Goal: Task Accomplishment & Management: Complete application form

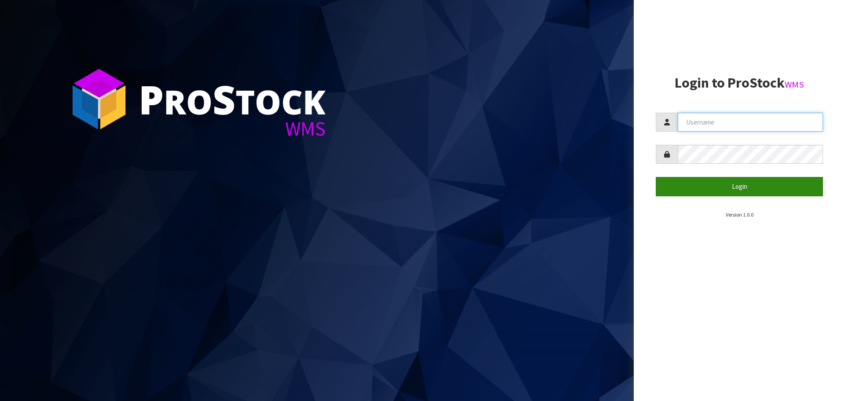
type input "[PERSON_NAME]"
click at [718, 185] on button "Login" at bounding box center [739, 186] width 167 height 19
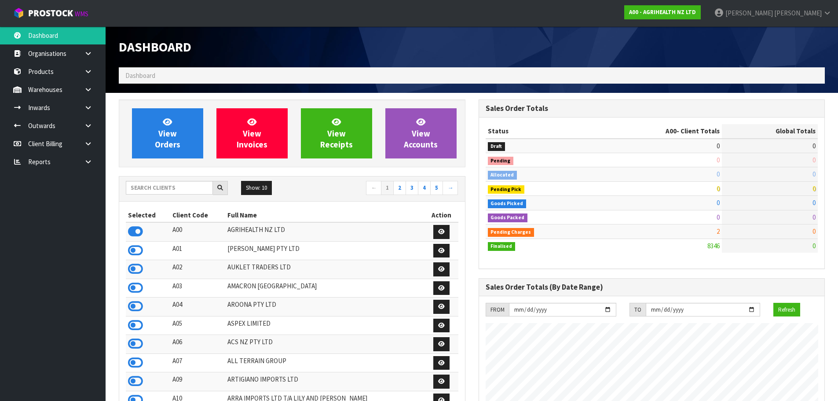
scroll to position [667, 360]
click at [152, 184] on input "text" at bounding box center [169, 188] width 87 height 14
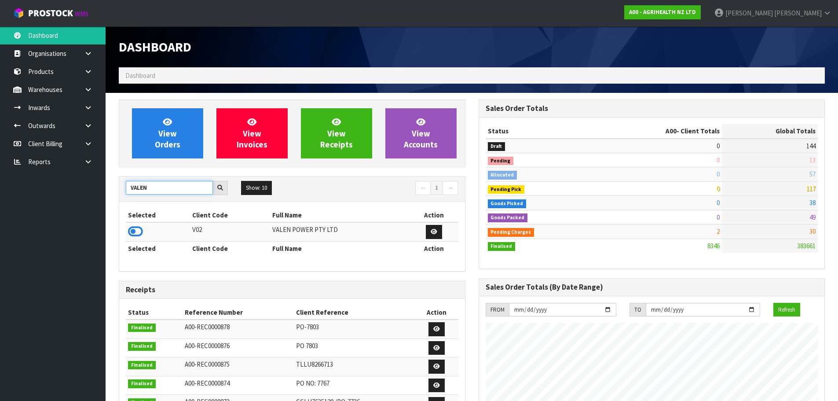
type input "VALEN"
drag, startPoint x: 143, startPoint y: 222, endPoint x: 140, endPoint y: 232, distance: 10.9
click at [140, 232] on icon at bounding box center [135, 231] width 15 height 13
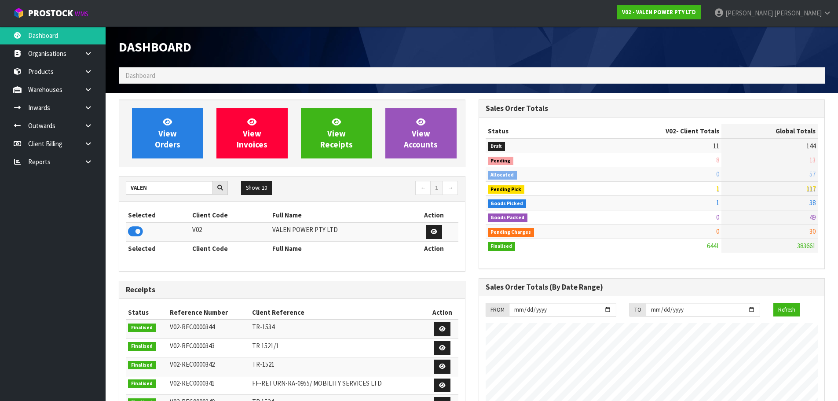
scroll to position [686, 360]
click at [84, 100] on link at bounding box center [91, 108] width 28 height 18
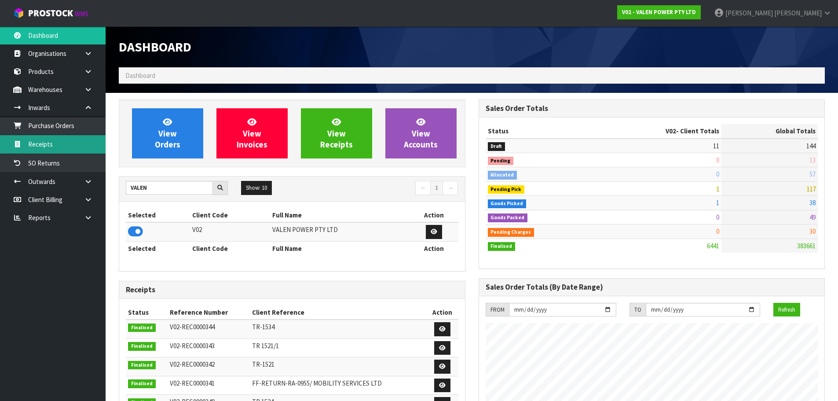
click at [69, 140] on link "Receipts" at bounding box center [53, 144] width 106 height 18
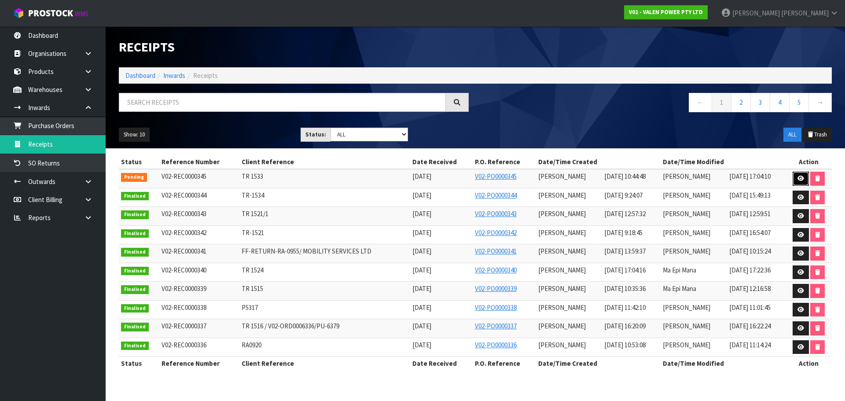
click at [799, 176] on icon at bounding box center [801, 179] width 7 height 6
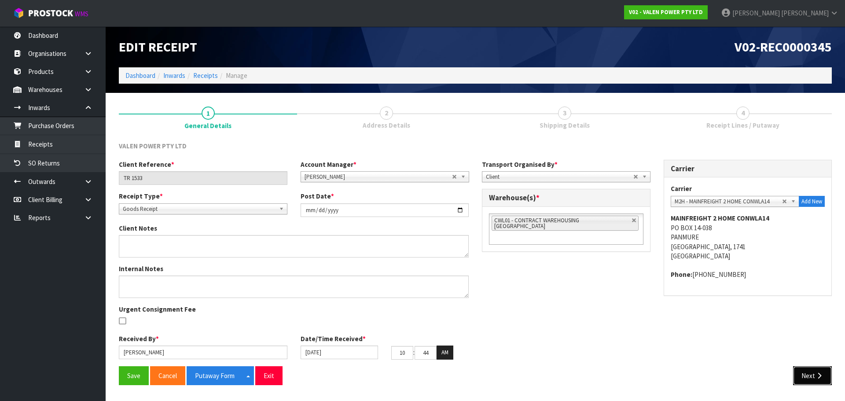
click at [807, 375] on button "Next" at bounding box center [812, 375] width 39 height 19
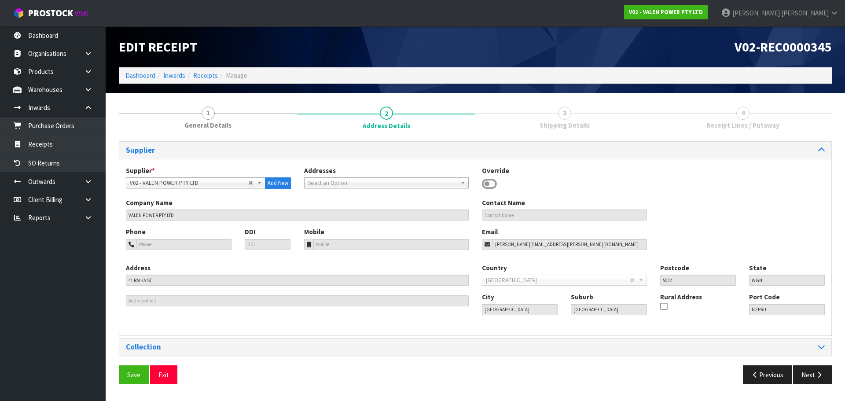
click at [806, 374] on div "Save Exit Previous Next" at bounding box center [475, 378] width 726 height 26
click at [806, 374] on button "Next" at bounding box center [812, 374] width 39 height 19
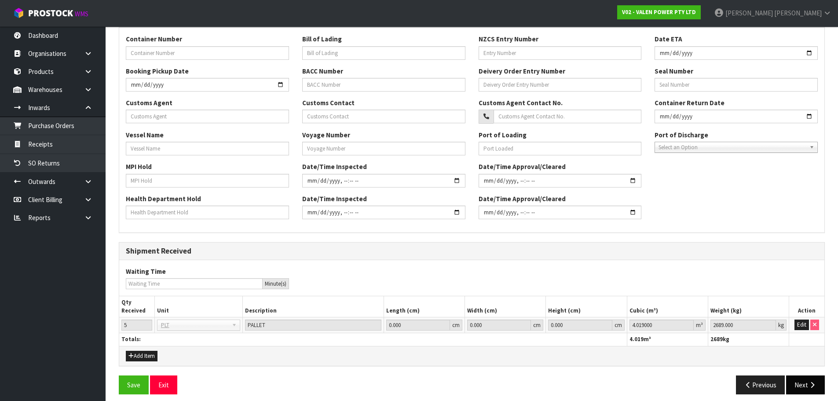
scroll to position [211, 0]
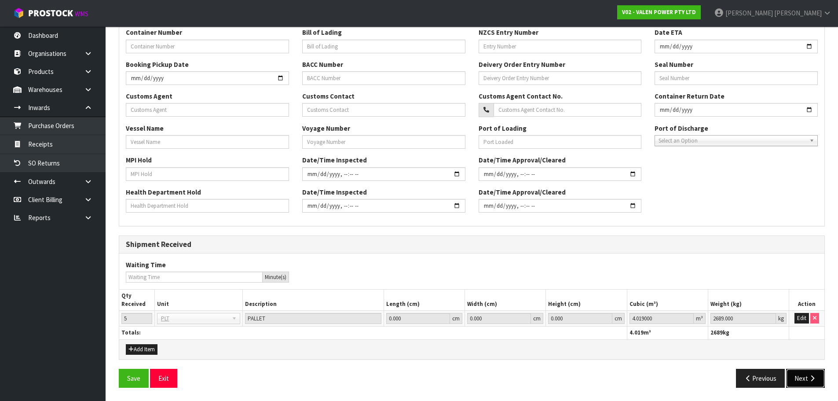
click at [803, 375] on button "Next" at bounding box center [806, 378] width 39 height 19
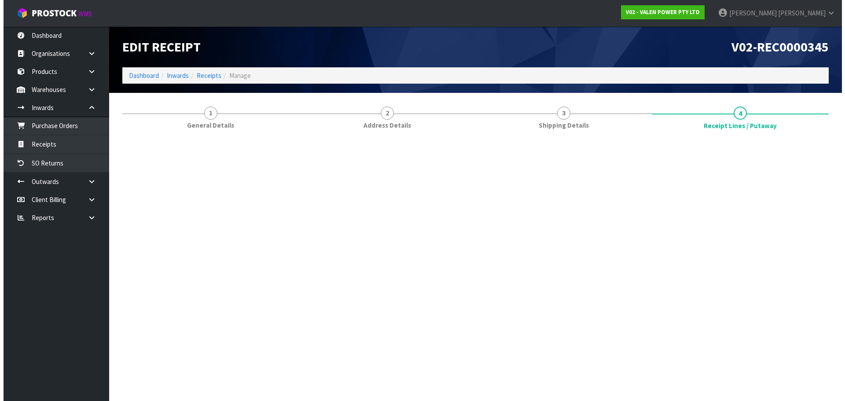
scroll to position [0, 0]
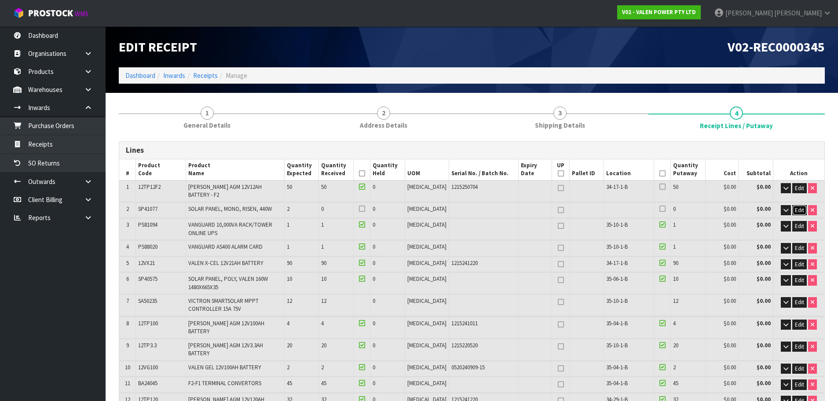
click at [801, 206] on span "Edit" at bounding box center [799, 209] width 9 height 7
drag, startPoint x: 367, startPoint y: 210, endPoint x: 323, endPoint y: 212, distance: 43.2
click at [323, 212] on tr "2 SP41077 SOLAR PANEL, MONO, RISEN, 440W 2 0 0 [MEDICAL_DATA] 0 $0.00 $0.00 OK" at bounding box center [472, 210] width 706 height 16
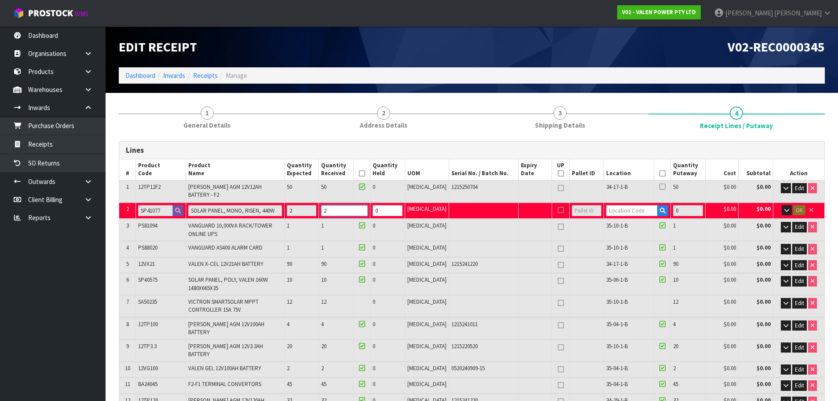
type input "2"
click at [626, 205] on input "text" at bounding box center [631, 210] width 51 height 11
type input "32-30-1-B"
type input "285"
type input "2"
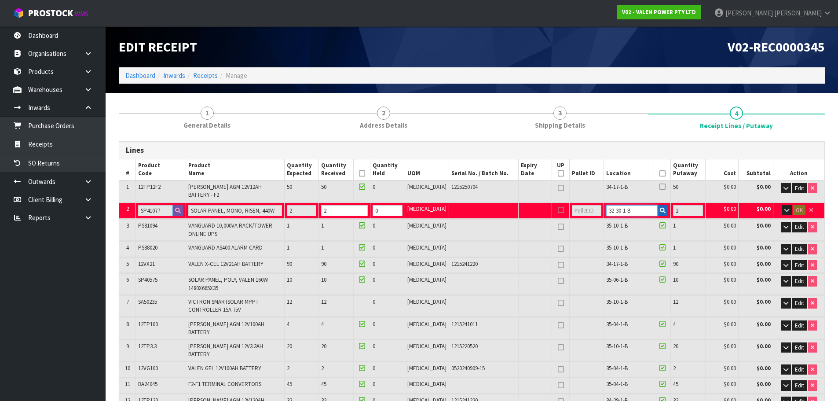
type input "32-30-1-B"
click at [660, 208] on icon "button" at bounding box center [663, 211] width 6 height 6
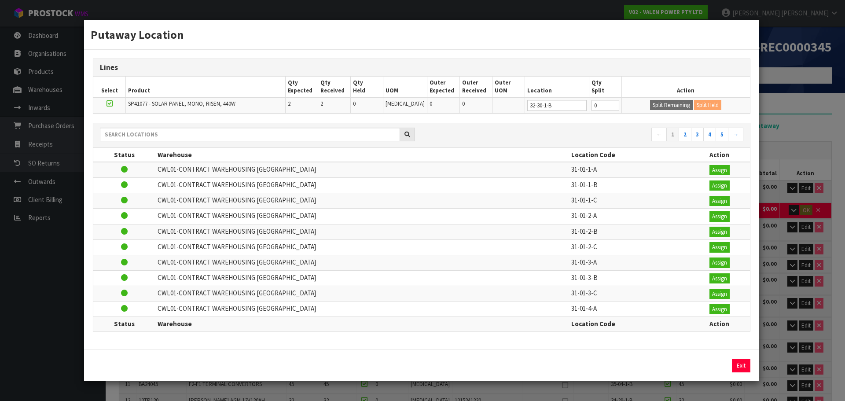
click at [791, 210] on div "Putaway Location Lines Select Product Qty Expected Qty Received Qty Held UOM Ou…" at bounding box center [422, 200] width 845 height 401
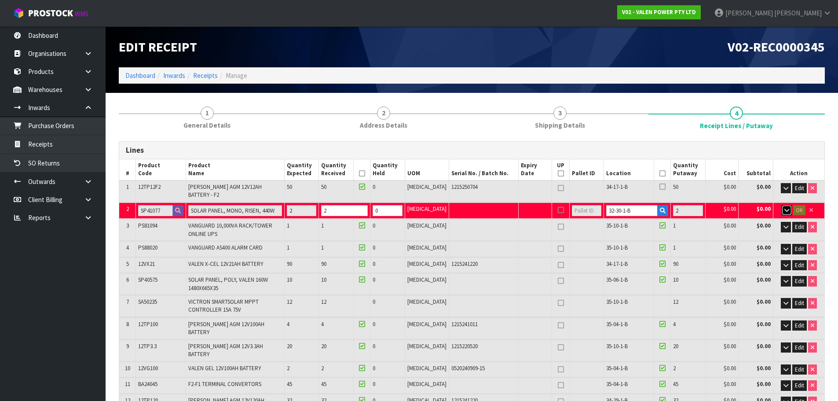
click at [789, 208] on button "button" at bounding box center [787, 210] width 10 height 11
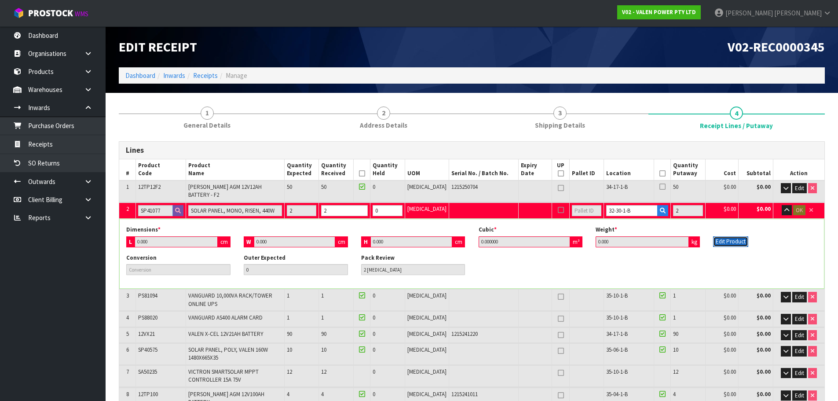
click at [735, 236] on button "Edit Product" at bounding box center [730, 241] width 35 height 11
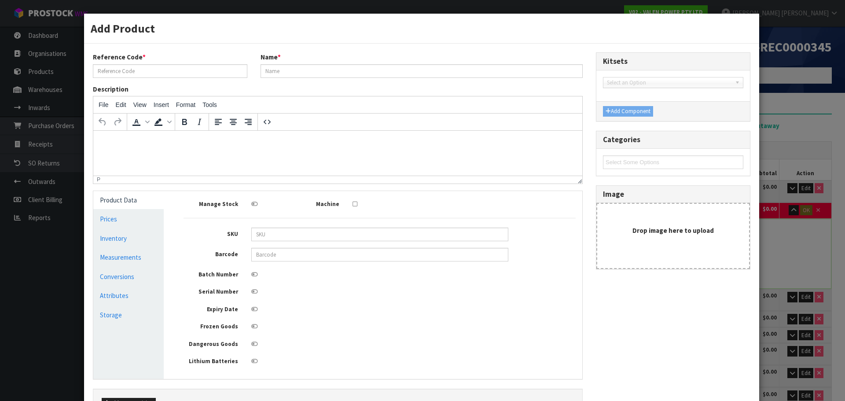
type input "SP41077"
type input "SOLAR PANEL, MONO, RISEN, 440W"
click at [129, 254] on link "Measurements" at bounding box center [128, 257] width 70 height 18
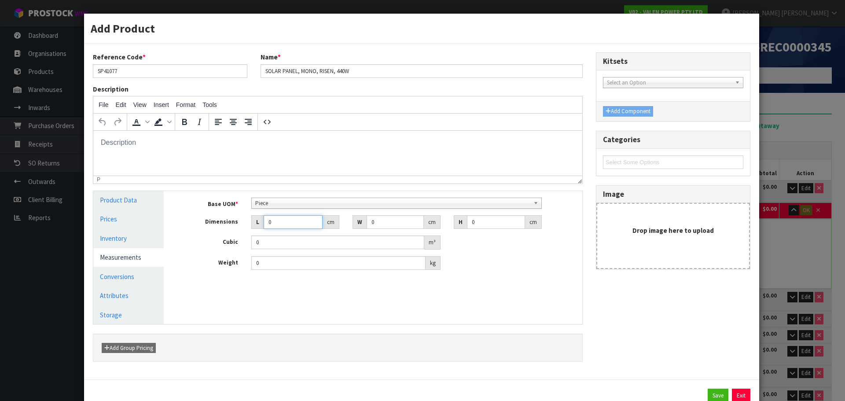
drag, startPoint x: 286, startPoint y: 221, endPoint x: 222, endPoint y: 232, distance: 65.2
click at [222, 232] on div "Base UOM * Bag Bar Basket Bin Bottle Box Bundle Cabinet Cage Carton Case Coil C…" at bounding box center [380, 234] width 392 height 73
click at [799, 221] on div "Add Product Reference Code * SP41077 Name * SOLAR PANEL, MONO, RISEN, 440W Desc…" at bounding box center [422, 200] width 845 height 401
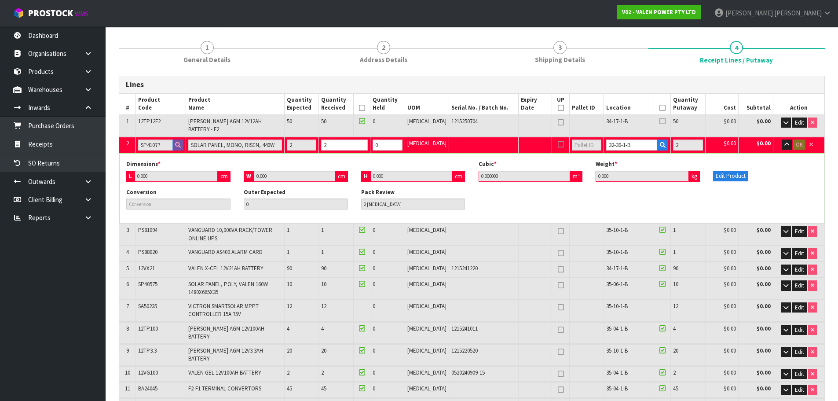
scroll to position [44, 0]
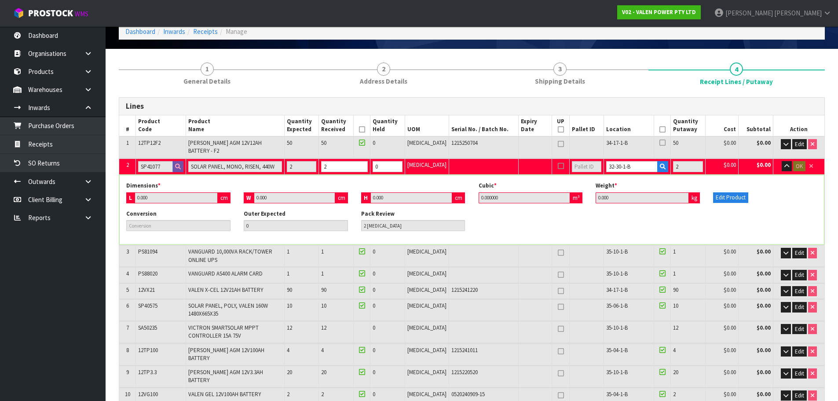
click at [147, 248] on span "PS81094" at bounding box center [147, 251] width 19 height 7
copy span "PS81094"
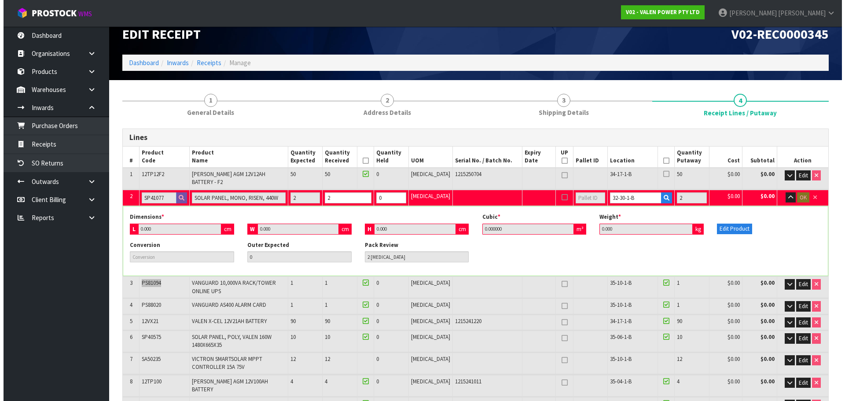
scroll to position [0, 0]
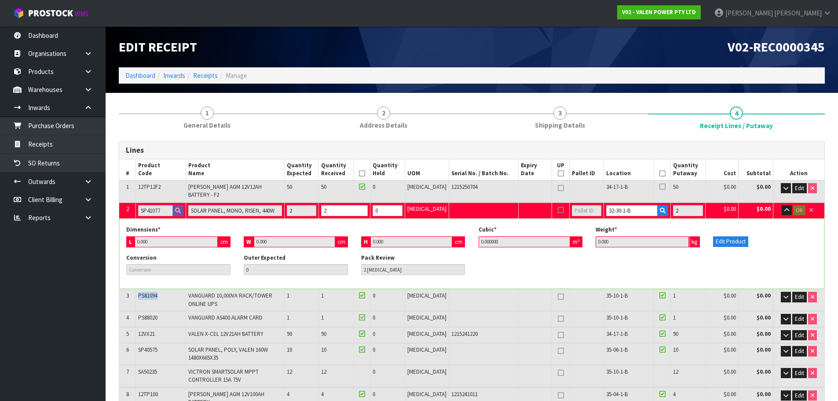
drag, startPoint x: 649, startPoint y: 233, endPoint x: 688, endPoint y: 239, distance: 40.0
click at [651, 236] on input "0.000" at bounding box center [642, 241] width 93 height 11
click at [736, 237] on button "Edit Product" at bounding box center [730, 241] width 35 height 11
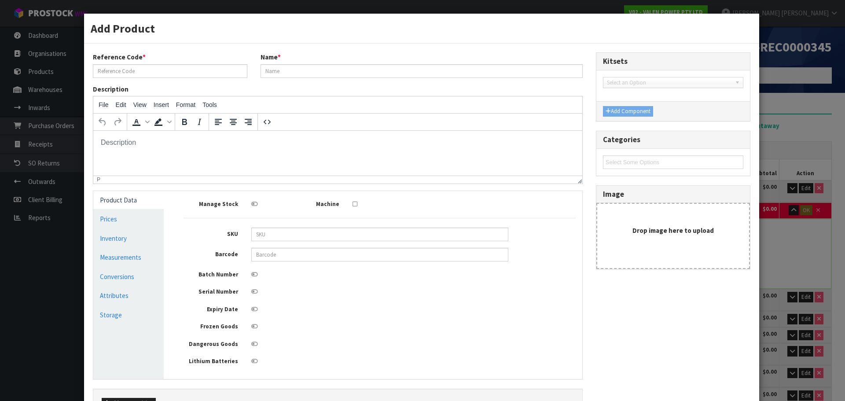
type input "SP41077"
type input "SOLAR PANEL, MONO, RISEN, 440W"
type input "0"
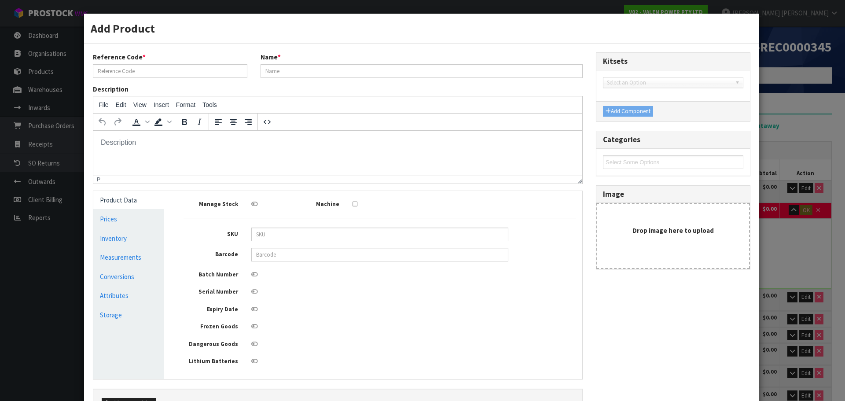
type input "0"
click at [129, 275] on link "Conversions" at bounding box center [128, 277] width 70 height 18
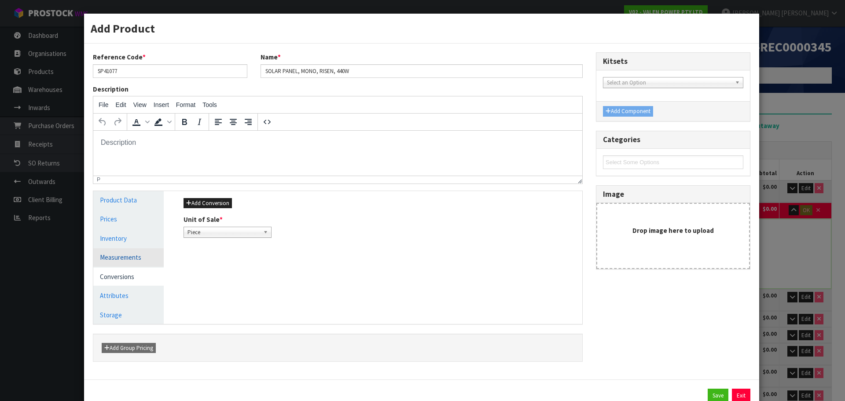
click at [145, 249] on link "Measurements" at bounding box center [128, 257] width 70 height 18
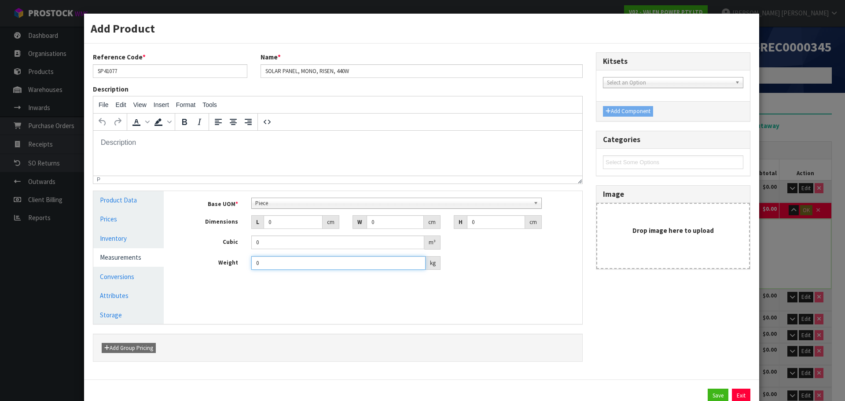
drag, startPoint x: 297, startPoint y: 266, endPoint x: 198, endPoint y: 272, distance: 98.8
click at [198, 272] on div "Base UOM * Bag Bar Basket Bin Bottle Box Bundle Cabinet Cage Carton Case Coil C…" at bounding box center [379, 237] width 405 height 92
type input "20.15"
drag, startPoint x: 289, startPoint y: 224, endPoint x: 158, endPoint y: 243, distance: 133.1
click at [158, 243] on div "Product Data Prices Inventory Measurements Conversions Attributes Storage Manag…" at bounding box center [338, 257] width 502 height 133
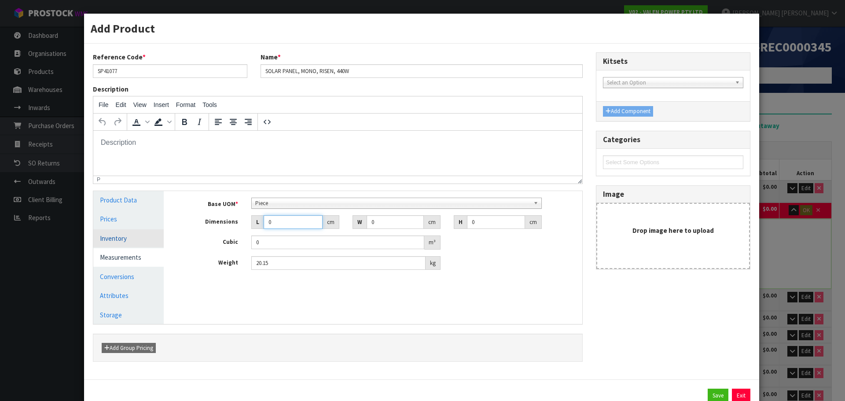
type input "1"
type input "0.000001"
type input "113"
type input "173"
type input "3"
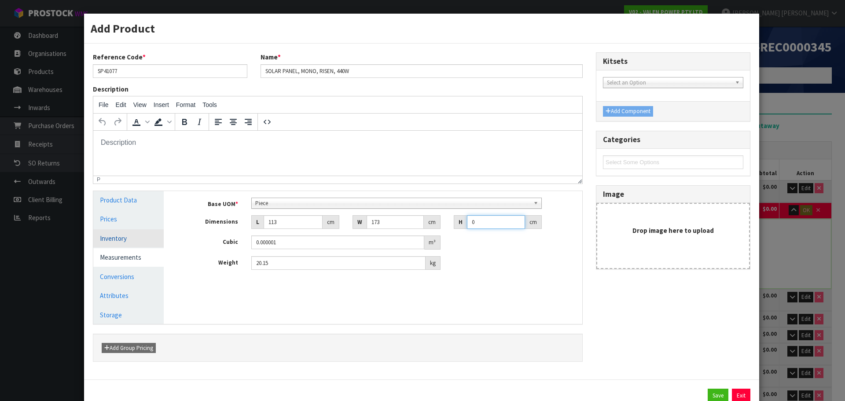
type input "0.058647"
type input "3"
click at [710, 388] on div "Save Exit" at bounding box center [421, 398] width 675 height 39
click at [713, 394] on button "Save" at bounding box center [718, 396] width 21 height 14
type input "2.107527"
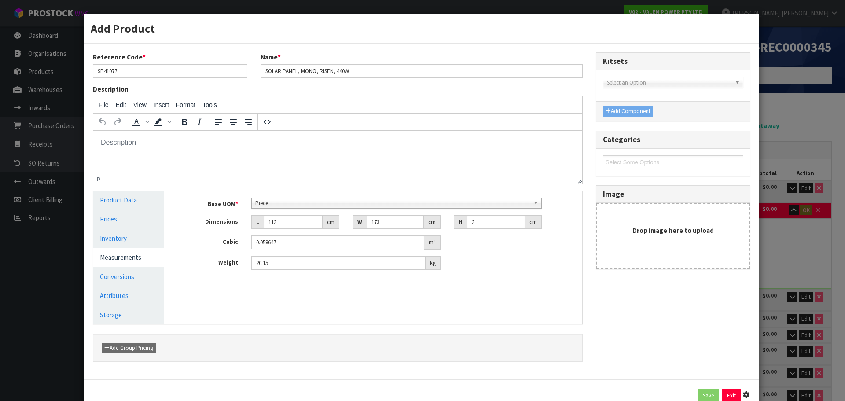
type input "2597.98"
type input "113"
type input "173"
type input "3"
type input "0.058647"
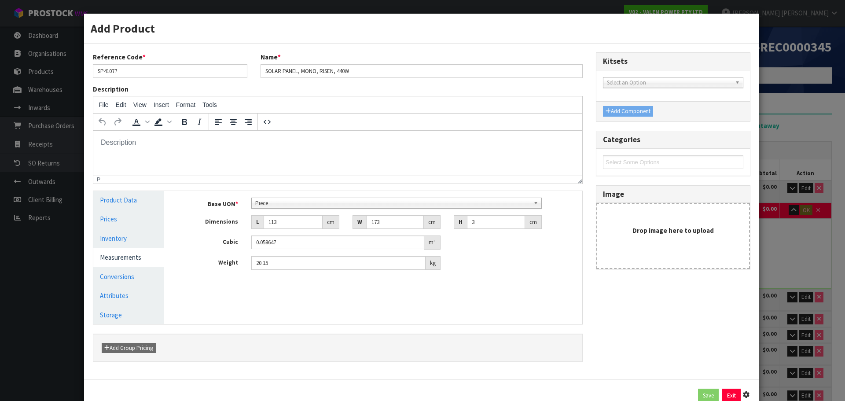
type input "20.15"
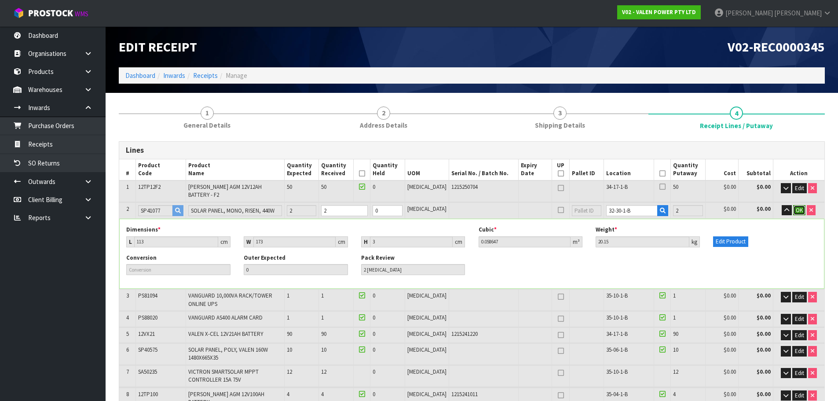
click at [798, 206] on span "OK" at bounding box center [799, 209] width 7 height 7
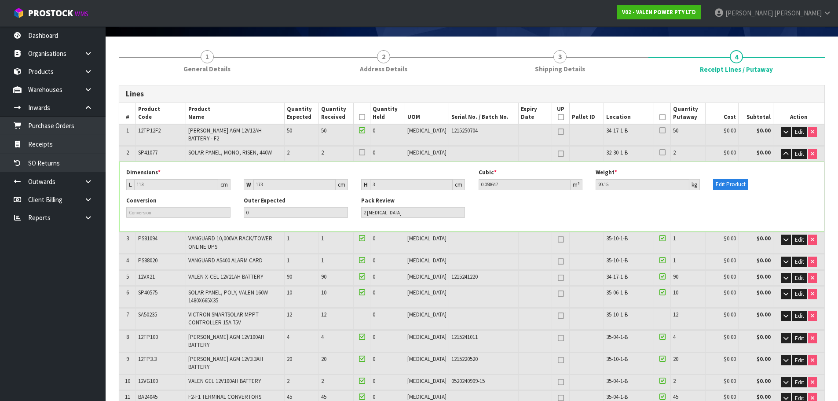
scroll to position [44, 0]
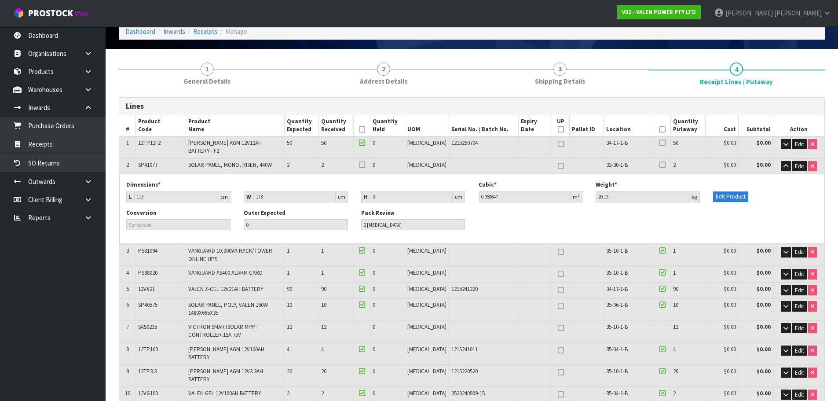
click at [660, 129] on icon at bounding box center [663, 129] width 6 height 0
click at [365, 129] on icon at bounding box center [362, 129] width 6 height 0
click at [558, 166] on icon at bounding box center [561, 166] width 6 height 0
type input "1"
type input "4"
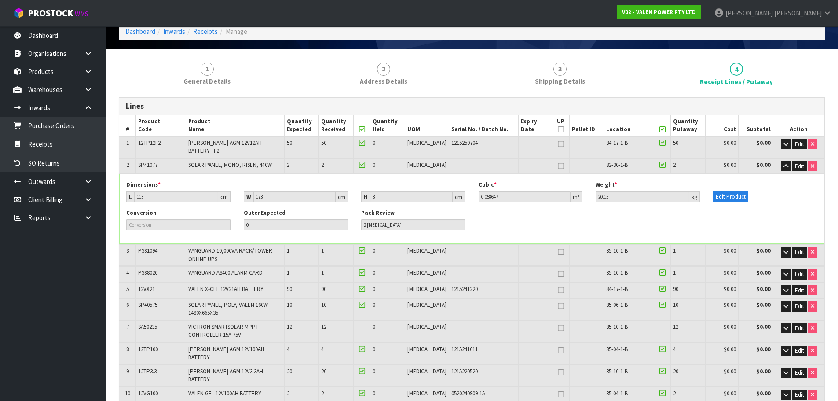
type input "1"
type input "119"
click at [787, 163] on icon "button" at bounding box center [786, 166] width 5 height 6
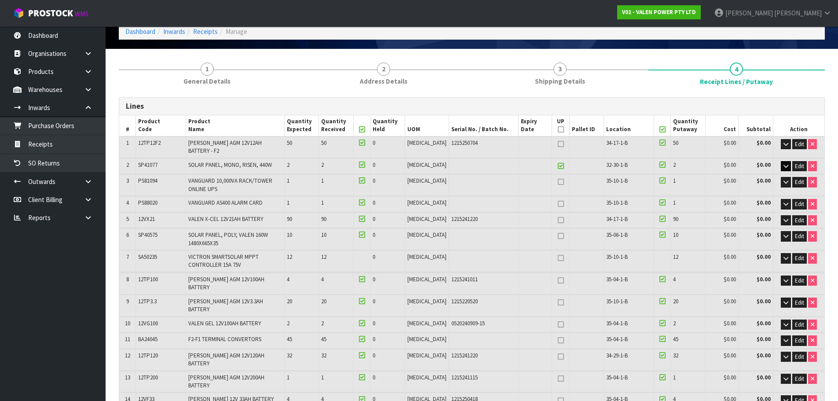
click at [558, 236] on icon at bounding box center [561, 236] width 6 height 0
type input "2"
type input "5"
type input "2"
type input "108"
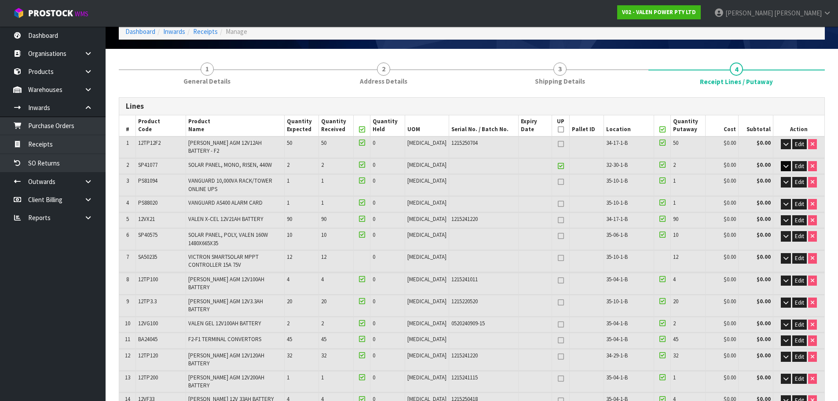
type input "110"
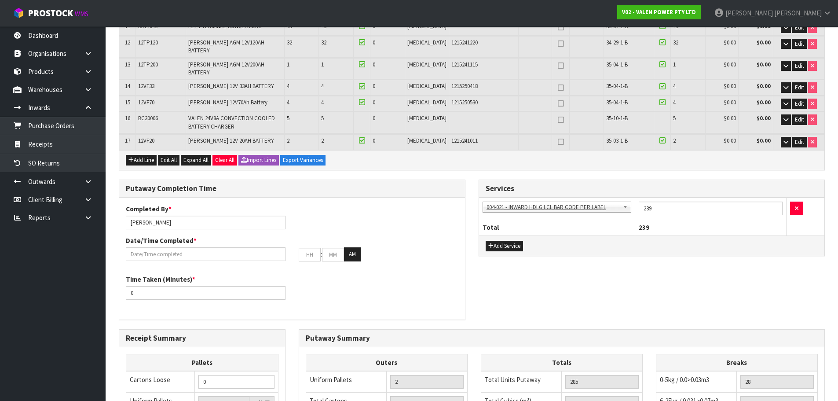
scroll to position [504, 0]
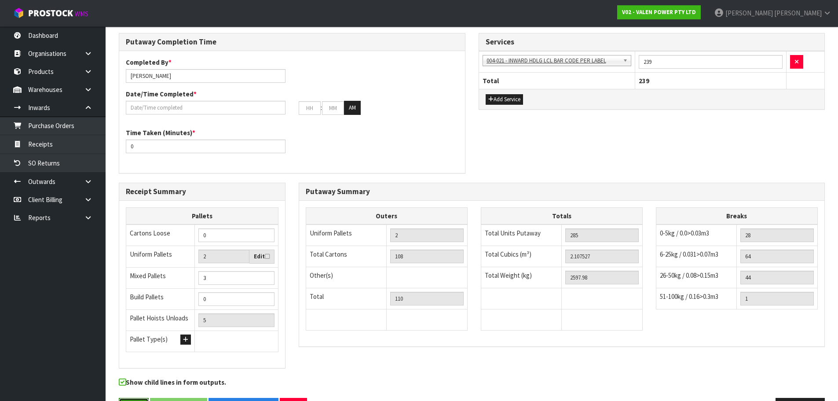
click at [138, 398] on button "Save" at bounding box center [134, 407] width 30 height 19
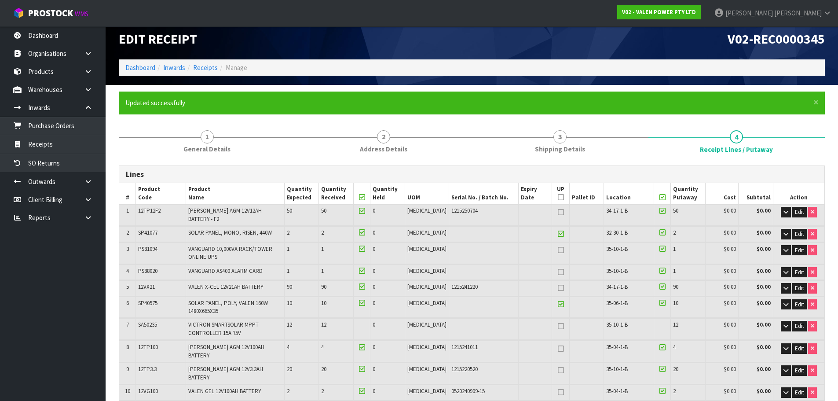
scroll to position [352, 0]
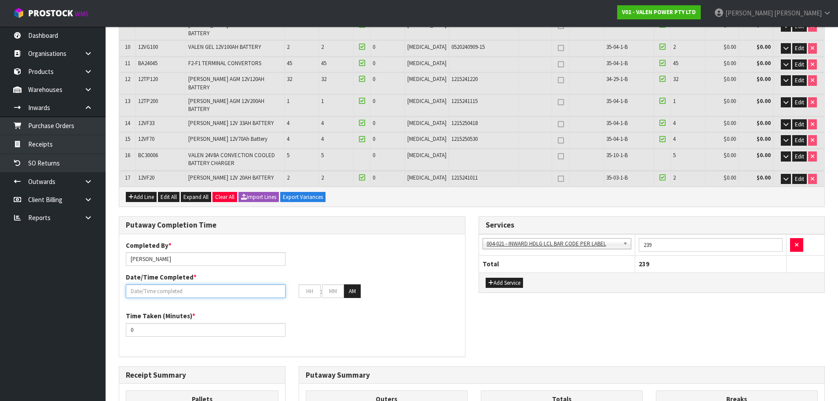
drag, startPoint x: 212, startPoint y: 263, endPoint x: 281, endPoint y: 246, distance: 70.8
click at [212, 284] on input "text" at bounding box center [206, 291] width 160 height 14
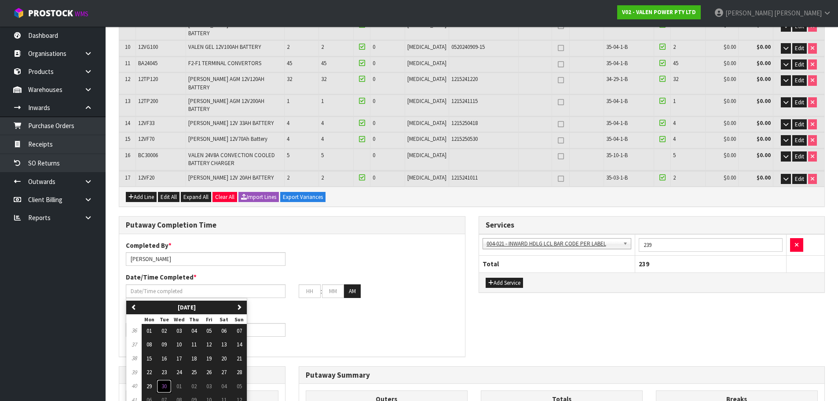
click at [166, 382] on span "30" at bounding box center [164, 385] width 5 height 7
type input "[DATE]"
type input "12"
type input "00"
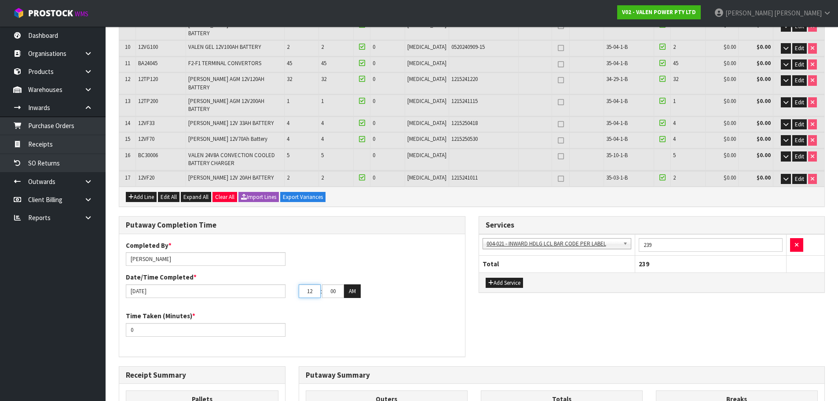
drag, startPoint x: 317, startPoint y: 260, endPoint x: 226, endPoint y: 286, distance: 94.9
click at [226, 286] on div "Completed By * [PERSON_NAME] Date/Time Completed * [DATE] 12 : 00 : 00 AM Time …" at bounding box center [292, 295] width 346 height 109
type input "05"
click at [358, 284] on button "AM" at bounding box center [352, 291] width 17 height 14
drag, startPoint x: 172, startPoint y: 301, endPoint x: 121, endPoint y: 310, distance: 52.0
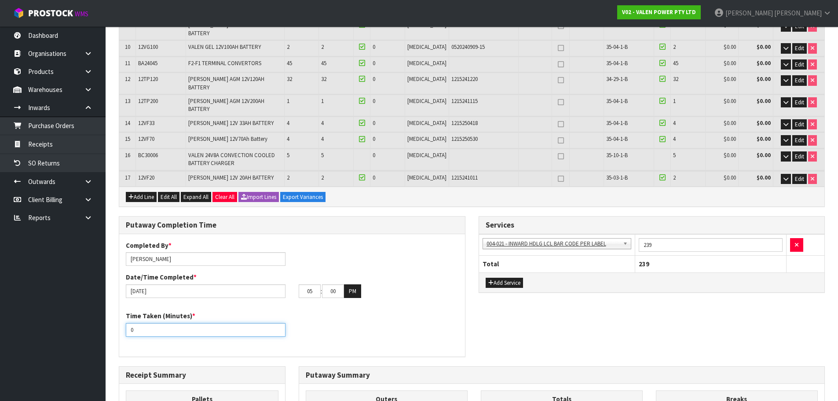
click at [121, 311] on div "Time Taken (Minutes) * 0" at bounding box center [292, 327] width 346 height 32
drag, startPoint x: 171, startPoint y: 226, endPoint x: 71, endPoint y: 243, distance: 101.3
click at [163, 252] on input "[PERSON_NAME]" at bounding box center [206, 259] width 160 height 14
type input "[PERSON_NAME] + [PERSON_NAME]"
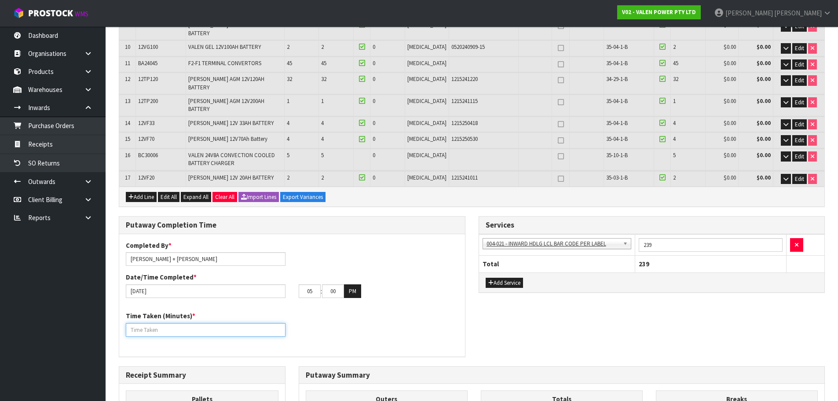
drag, startPoint x: 162, startPoint y: 301, endPoint x: 85, endPoint y: 313, distance: 77.6
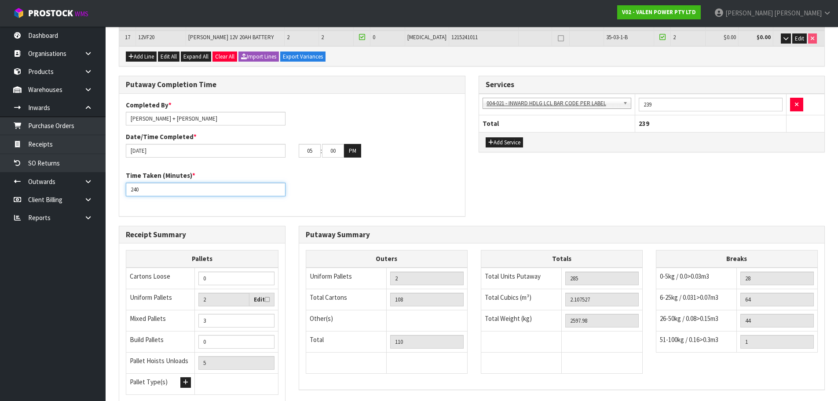
scroll to position [359, 0]
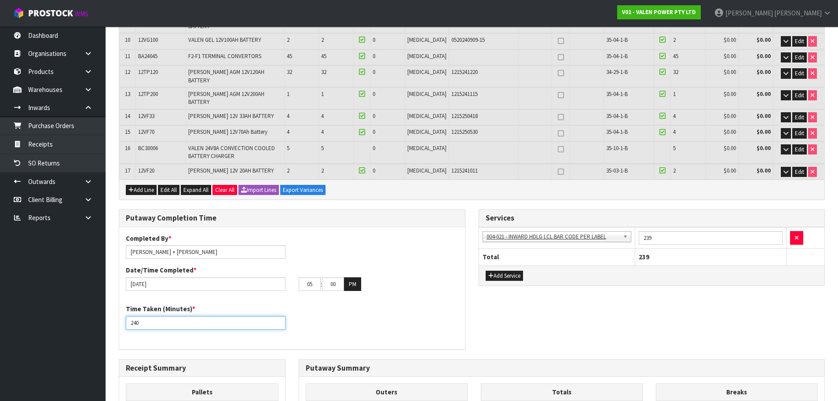
drag, startPoint x: 192, startPoint y: 290, endPoint x: 94, endPoint y: 323, distance: 103.4
type input "240"
click at [401, 304] on div "Time Taken (Minutes) * 240" at bounding box center [292, 320] width 346 height 32
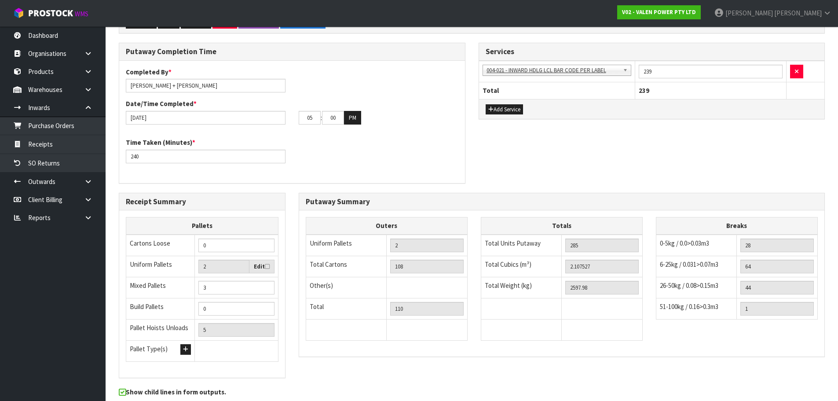
scroll to position [535, 0]
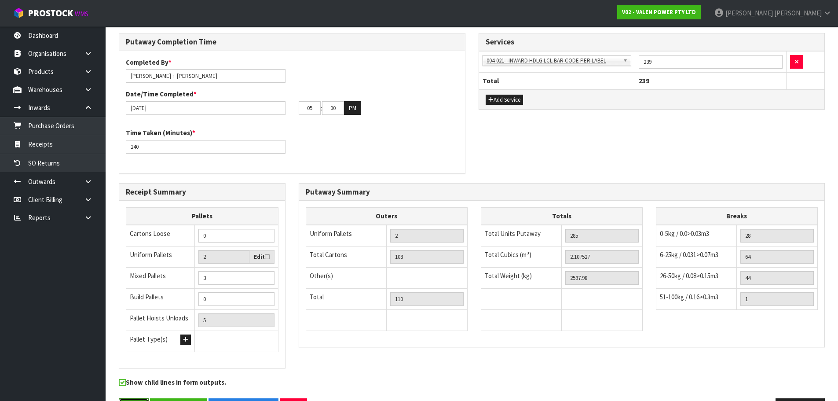
click at [131, 398] on button "Save" at bounding box center [134, 407] width 30 height 19
click at [618, 122] on div "Putaway Completion Time Completed By * [PERSON_NAME] + [PERSON_NAME] Date/Time …" at bounding box center [472, 108] width 720 height 150
click at [580, 250] on input "2.107527" at bounding box center [603, 257] width 74 height 14
drag, startPoint x: 794, startPoint y: 377, endPoint x: 793, endPoint y: 372, distance: 5.2
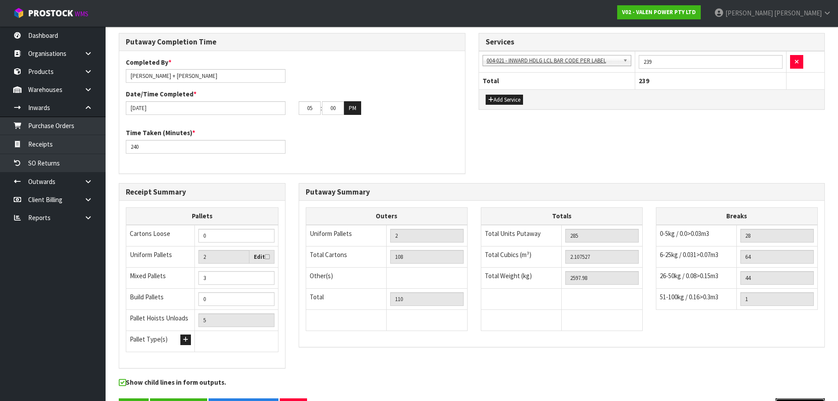
click at [794, 398] on button "Previous" at bounding box center [800, 407] width 49 height 19
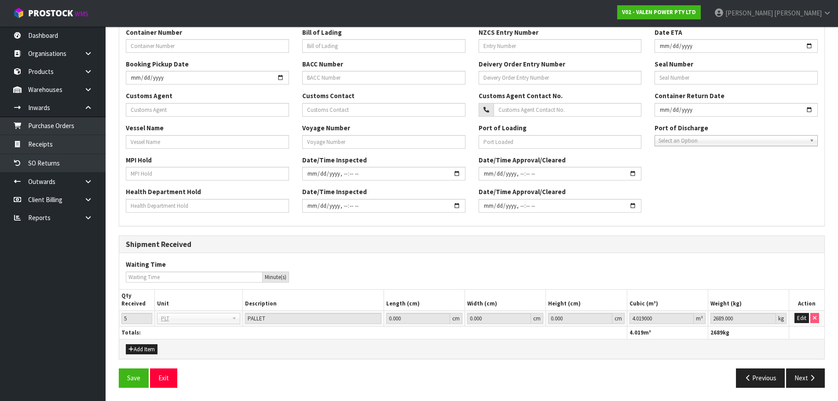
scroll to position [243, 0]
click at [801, 316] on button "Edit" at bounding box center [802, 318] width 15 height 11
drag, startPoint x: 669, startPoint y: 319, endPoint x: 590, endPoint y: 326, distance: 79.1
click at [590, 326] on tr "5 BAG BAR BSK BIN BTL BOX BDL CAB CGE CTN CSE COI CRA CRT CBE CYL DRM JAR MTR P…" at bounding box center [472, 318] width 706 height 16
paste input "number"
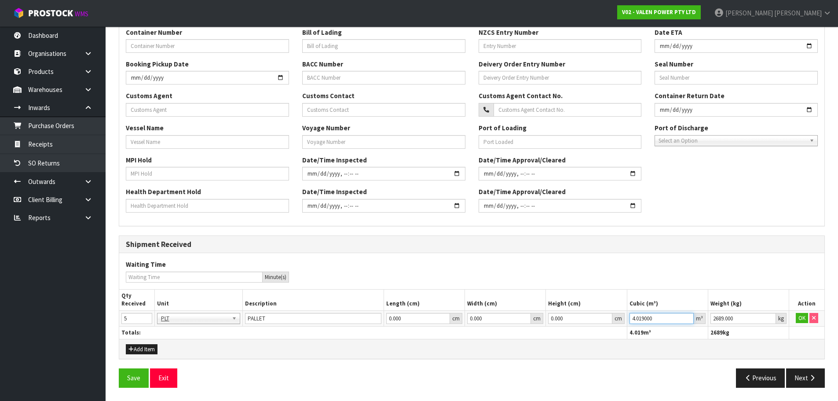
type input "0"
type input "2597.98"
drag, startPoint x: 679, startPoint y: 318, endPoint x: 560, endPoint y: 320, distance: 119.3
click at [560, 320] on tr "5 BAG BAR BSK BIN BTL BOX BDL CAB CGE CTN CSE COI CRA CRT CBE CYL DRM JAR MTR P…" at bounding box center [472, 318] width 706 height 16
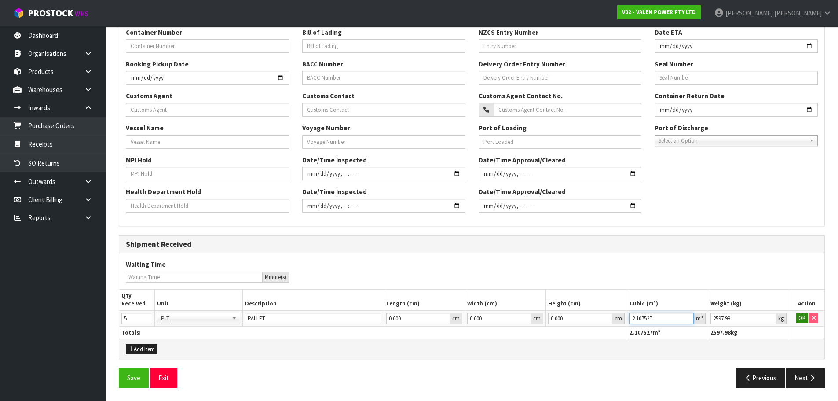
type input "2.107527"
click at [802, 320] on button "OK" at bounding box center [802, 318] width 12 height 11
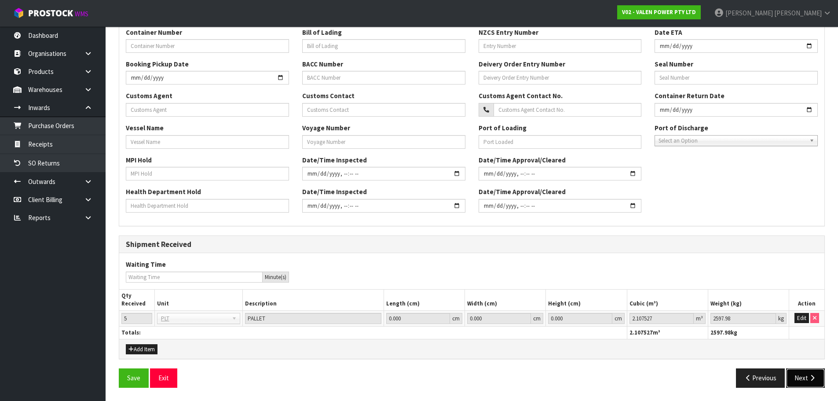
click at [812, 372] on button "Next" at bounding box center [806, 377] width 39 height 19
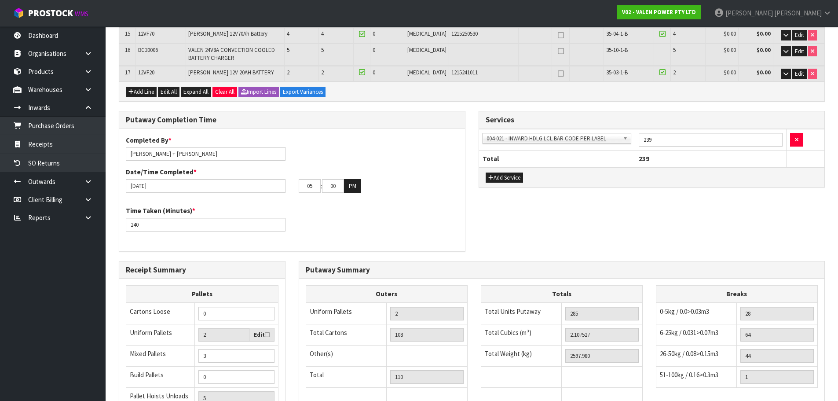
scroll to position [535, 0]
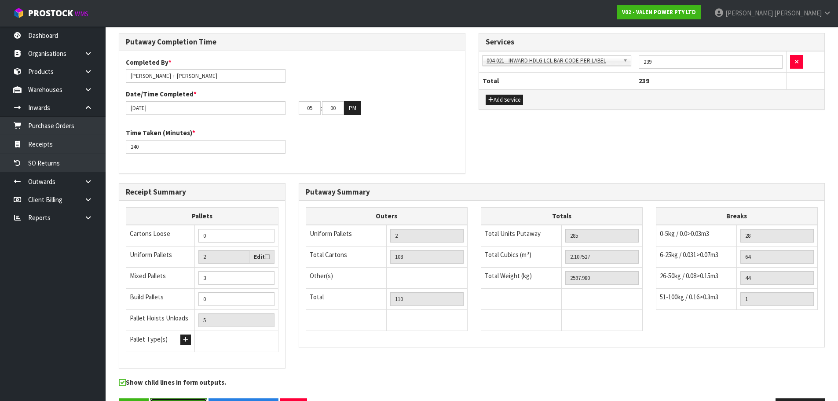
click at [182, 398] on button "Save & Finalise" at bounding box center [178, 407] width 57 height 19
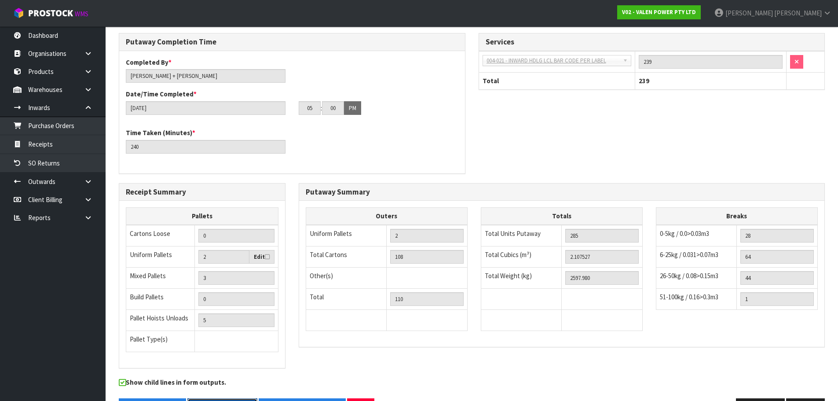
drag, startPoint x: 225, startPoint y: 371, endPoint x: 261, endPoint y: 335, distance: 50.4
click at [226, 398] on button "Inward Goods Form" at bounding box center [222, 407] width 70 height 19
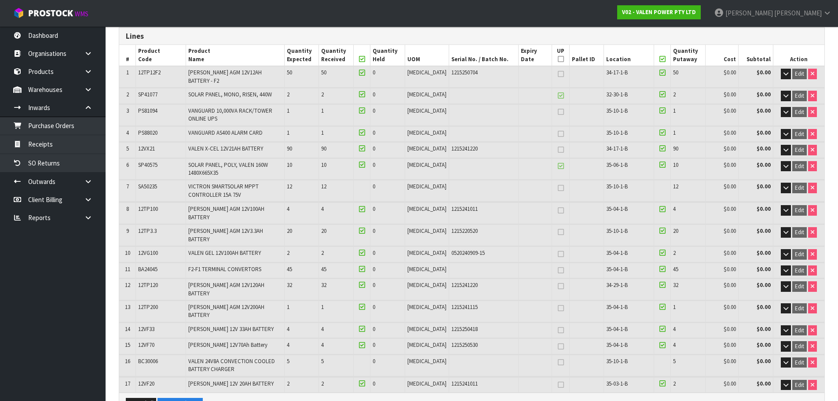
scroll to position [0, 0]
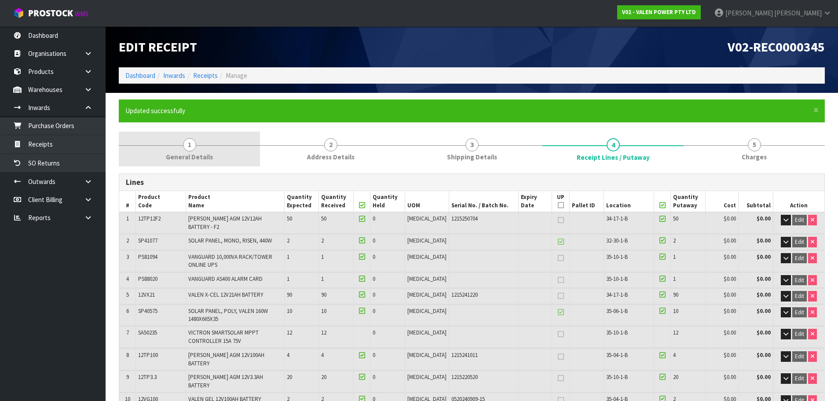
click at [186, 148] on span "1" at bounding box center [189, 144] width 13 height 13
